Goal: Find contact information: Find contact information

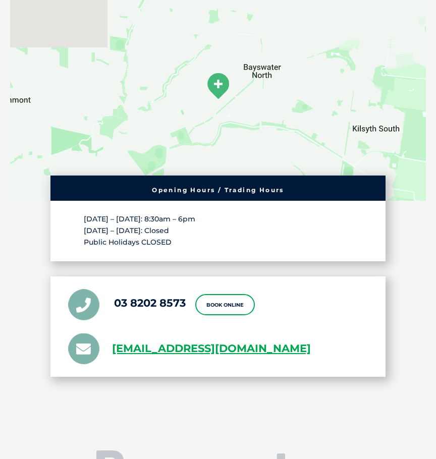
scroll to position [1940, 0]
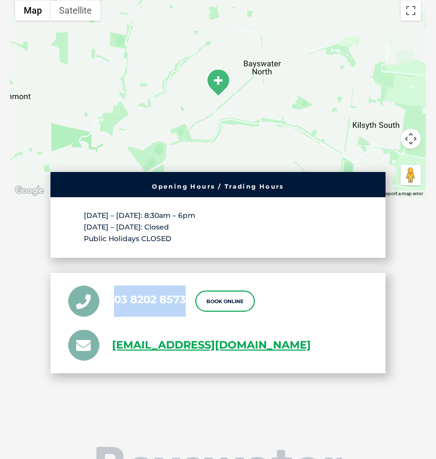
drag, startPoint x: 189, startPoint y: 289, endPoint x: 115, endPoint y: 287, distance: 73.7
click at [115, 287] on ul "03 8202 8573 Book Online greencross.bayswater@greencrossvet.com.au" at bounding box center [218, 323] width 300 height 75
copy link "03 8202 8573"
click at [27, 195] on div "Opening Hours / Trading Hours Monday – Friday: 8:30am – 6pm Saturday – Sunday: …" at bounding box center [218, 272] width 416 height 201
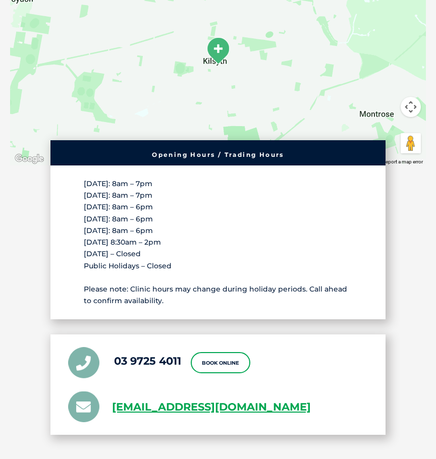
scroll to position [1885, 0]
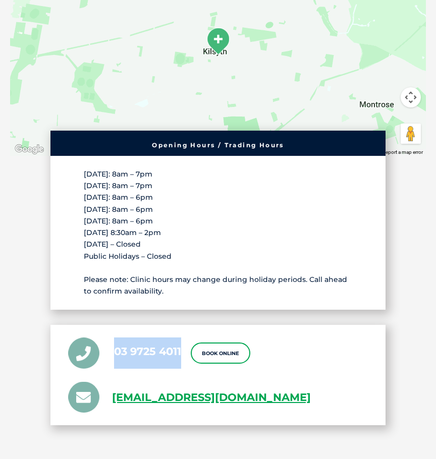
drag, startPoint x: 183, startPoint y: 318, endPoint x: 115, endPoint y: 315, distance: 67.7
click at [115, 338] on ul "03 9725 4011 Book Online greencross.kilsyth@greencrossvet.com.au" at bounding box center [218, 375] width 300 height 75
copy link "03 9725 4011"
click at [29, 251] on div "Opening Hours / Trading Hours Monday: 8am – 7pm Tuesday: 8am – 7pm Wednesday: 8…" at bounding box center [218, 278] width 416 height 295
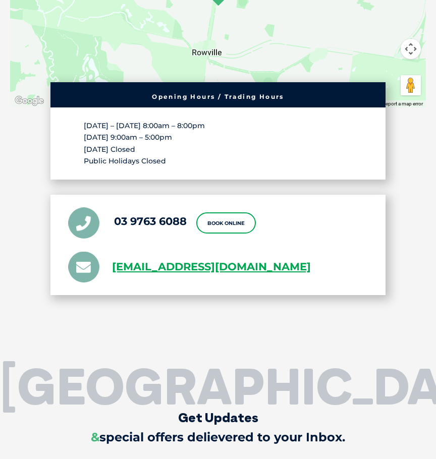
scroll to position [1893, 0]
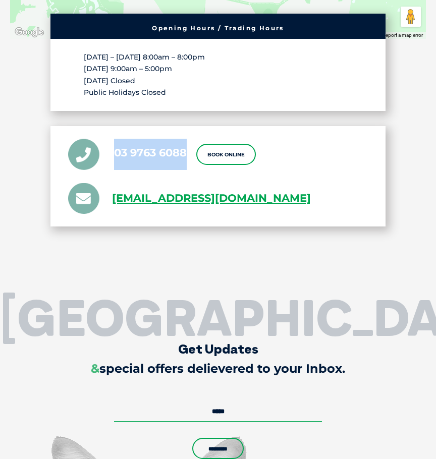
drag, startPoint x: 188, startPoint y: 171, endPoint x: 117, endPoint y: 177, distance: 71.4
click at [117, 177] on ul "03 9763 6088 Book Online greencross.studpark@greencrossvet.com.au" at bounding box center [218, 176] width 300 height 75
copy link "03 9763 6088"
click at [32, 324] on h2 "Stud Park" at bounding box center [218, 317] width 436 height 50
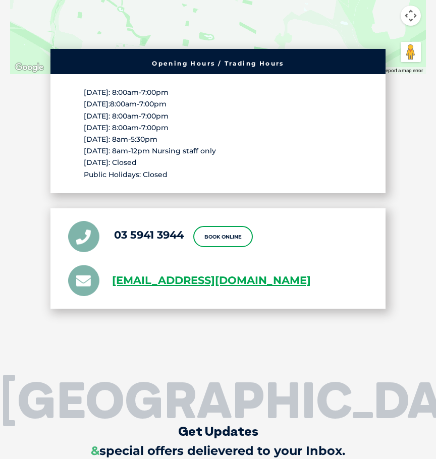
scroll to position [2423, 0]
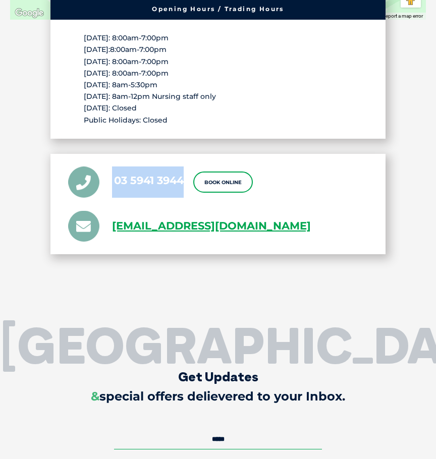
drag, startPoint x: 186, startPoint y: 145, endPoint x: 106, endPoint y: 148, distance: 80.3
click at [106, 167] on ul "03 5941 3944 Book Online greencross.pakenham@greencrossvet.com.au" at bounding box center [218, 204] width 300 height 75
copy li "03 5941 3944"
click at [70, 320] on h2 "Pakenham" at bounding box center [218, 345] width 436 height 50
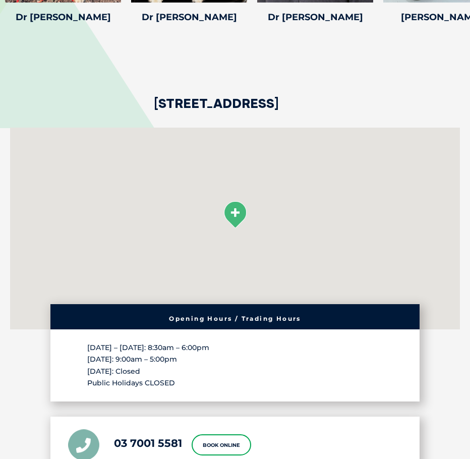
scroll to position [1914, 0]
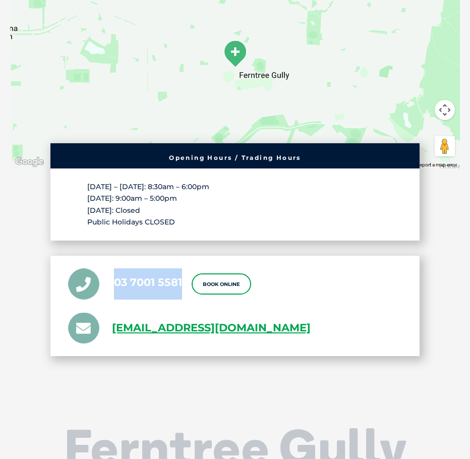
drag, startPoint x: 185, startPoint y: 280, endPoint x: 115, endPoint y: 283, distance: 69.7
click at [115, 283] on ul "03 7001 5581 Book Online greencross.ferntreegully@greencrossvet.com.au" at bounding box center [235, 306] width 334 height 75
copy link "03 7001 5581"
click at [26, 203] on div "Opening Hours / Trading Hours Monday – Friday: 8:30am – 6:00pm Saturday: 9:00am…" at bounding box center [235, 249] width 450 height 213
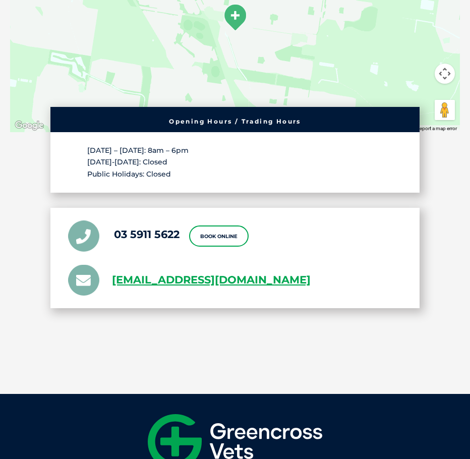
scroll to position [1741, 0]
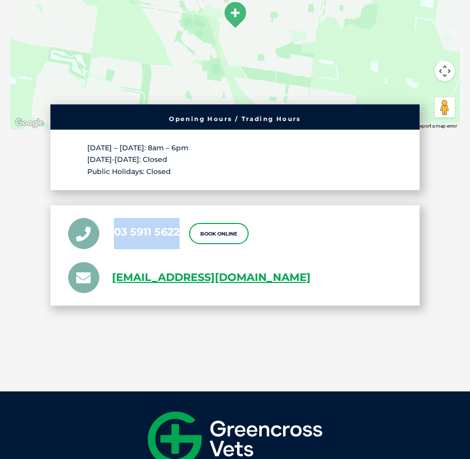
drag, startPoint x: 184, startPoint y: 220, endPoint x: 117, endPoint y: 220, distance: 66.6
click at [117, 220] on ul "03 5911 5622 Book Online greencross.cranbourne@greencrossvet.com.au" at bounding box center [235, 255] width 334 height 75
copy link "03 5911 5622"
click at [137, 360] on section "1280 Thompsons Rd, Cranbourne VIC 3977 ← Move left → Move right ↑ Move up ↓ Mov…" at bounding box center [235, 144] width 470 height 495
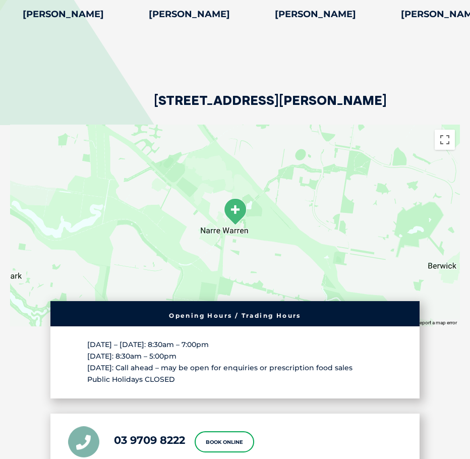
scroll to position [1925, 0]
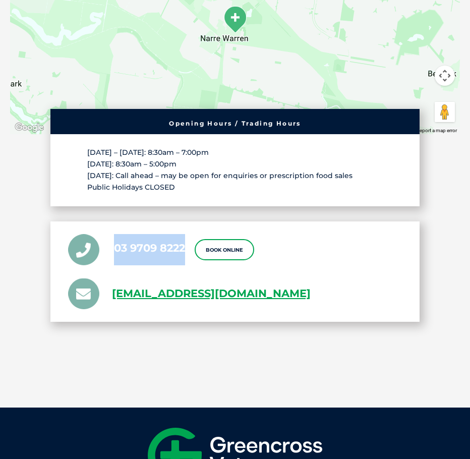
drag, startPoint x: 165, startPoint y: 237, endPoint x: 115, endPoint y: 239, distance: 49.5
click at [115, 239] on ul "03 9709 8222 Book Online [EMAIL_ADDRESS][DOMAIN_NAME]" at bounding box center [235, 271] width 334 height 75
copy link "03 9709 8222"
click at [29, 168] on div "Opening Hours / Trading Hours [DATE] – [DATE]: 8:30am – 7:00pm [DATE]: 8:30am –…" at bounding box center [235, 215] width 450 height 213
